Goal: Browse casually

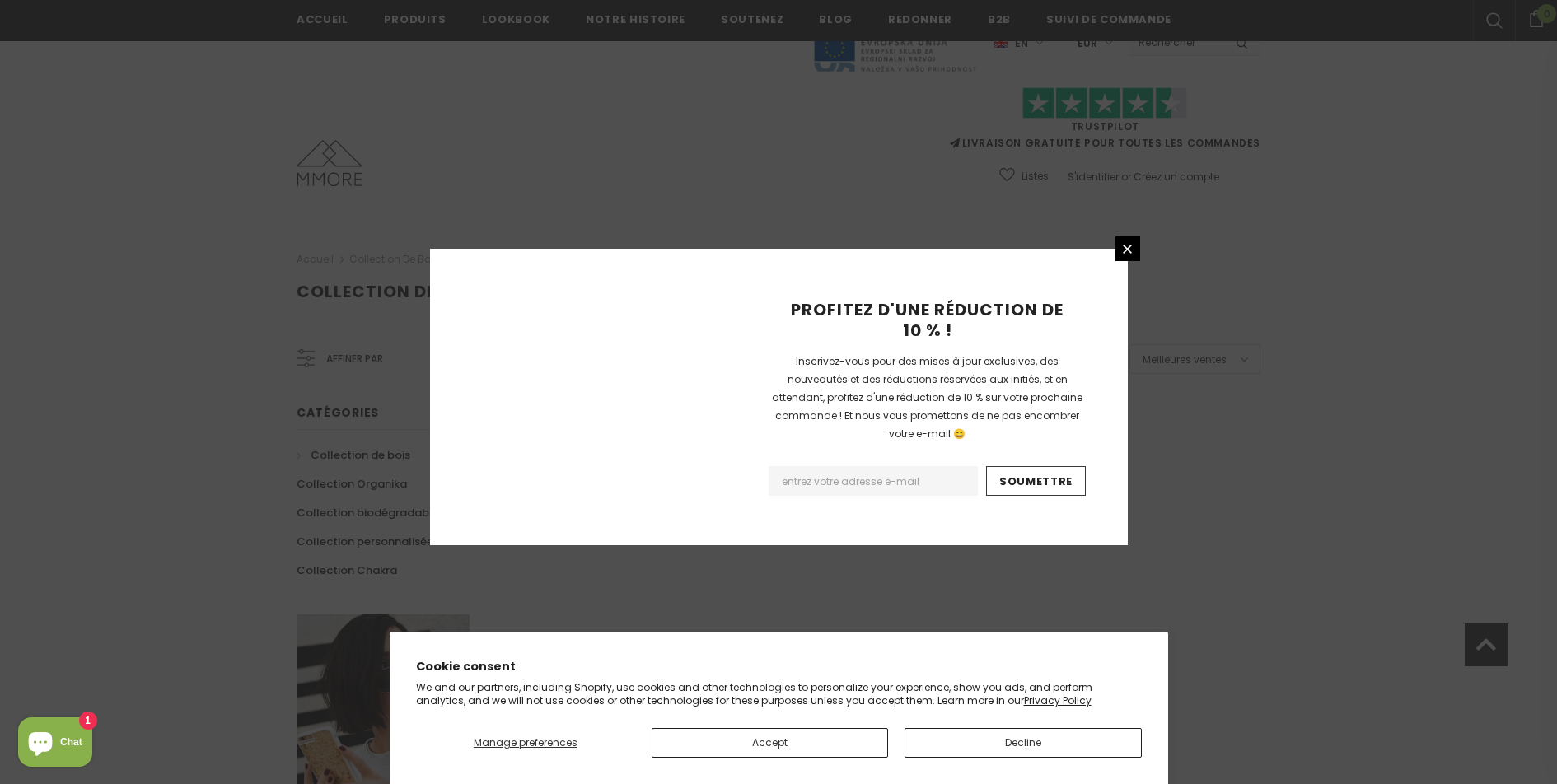
scroll to position [944, 0]
